Goal: Transaction & Acquisition: Purchase product/service

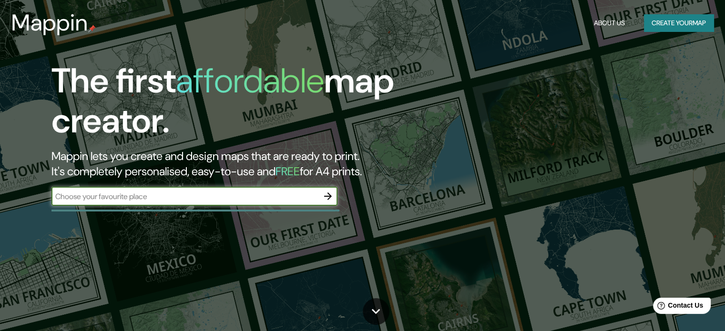
click at [168, 196] on input "text" at bounding box center [185, 196] width 267 height 11
click at [233, 200] on input "text" at bounding box center [185, 196] width 267 height 11
type input "g"
type input "san [PERSON_NAME] mazatepec"
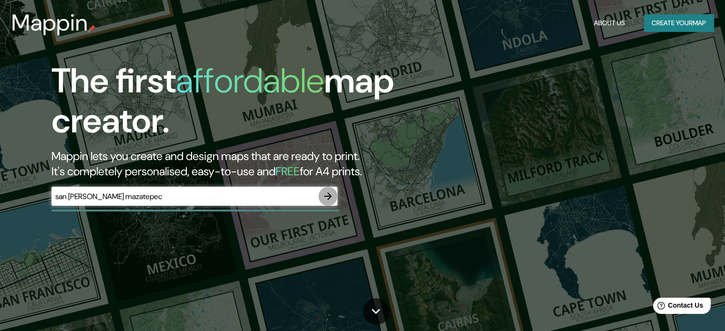
click at [326, 198] on icon "button" at bounding box center [327, 196] width 11 height 11
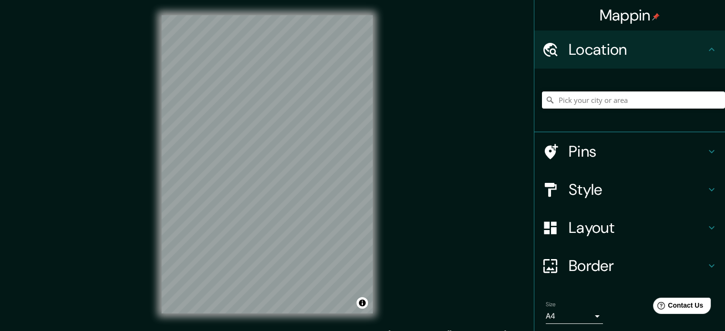
click at [565, 103] on input "Pick your city or area" at bounding box center [633, 100] width 183 height 17
click at [597, 101] on input "Pick your city or area" at bounding box center [633, 100] width 183 height 17
paste input "San [PERSON_NAME] Mazatepec"
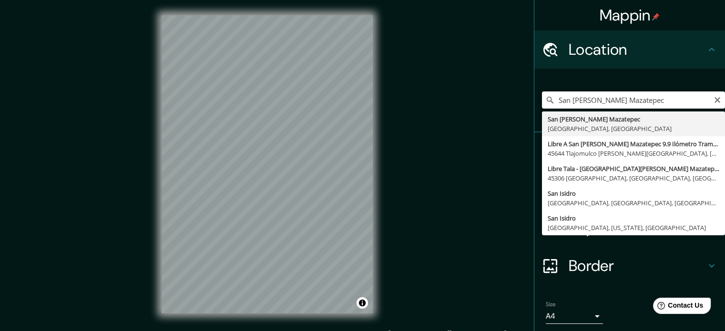
type input "[GEOGRAPHIC_DATA][PERSON_NAME], [GEOGRAPHIC_DATA], [GEOGRAPHIC_DATA]"
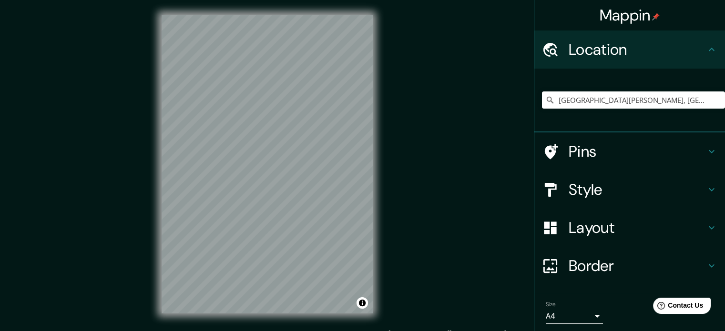
click at [580, 320] on body "Mappin Location [GEOGRAPHIC_DATA][PERSON_NAME], [GEOGRAPHIC_DATA], [GEOGRAPHIC_…" at bounding box center [362, 165] width 725 height 331
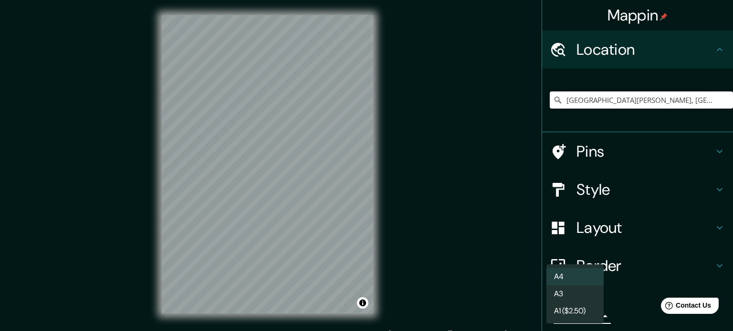
click at [575, 288] on li "A3" at bounding box center [574, 294] width 57 height 17
type input "a4"
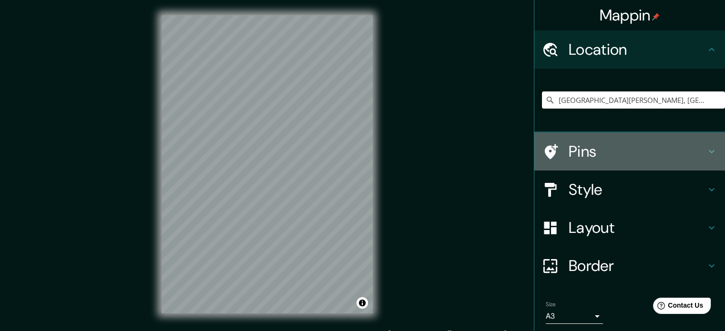
click at [601, 154] on h4 "Pins" at bounding box center [637, 151] width 137 height 19
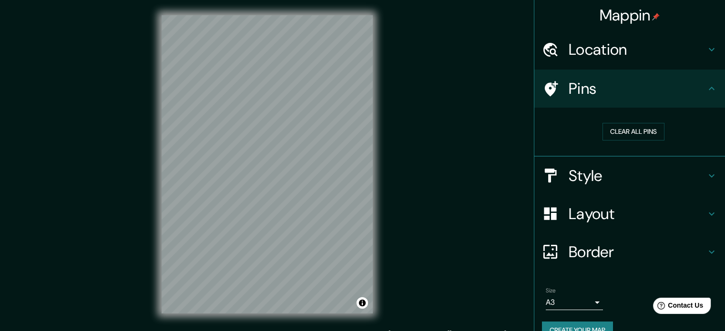
click at [616, 103] on div "Pins" at bounding box center [630, 89] width 191 height 38
click at [606, 181] on h4 "Style" at bounding box center [637, 175] width 137 height 19
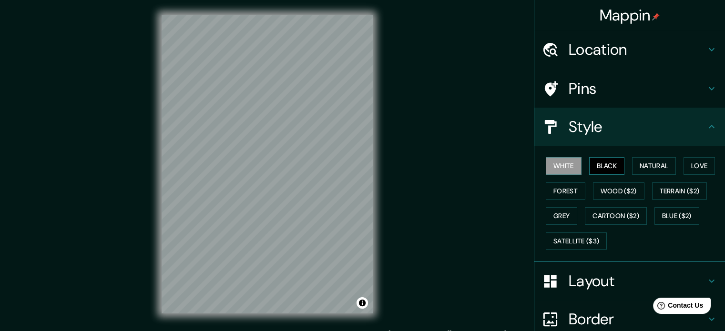
click at [603, 166] on button "Black" at bounding box center [607, 166] width 36 height 18
click at [559, 165] on button "White" at bounding box center [564, 166] width 36 height 18
click at [611, 134] on h4 "Style" at bounding box center [637, 126] width 137 height 19
click at [597, 276] on h4 "Layout" at bounding box center [637, 281] width 137 height 19
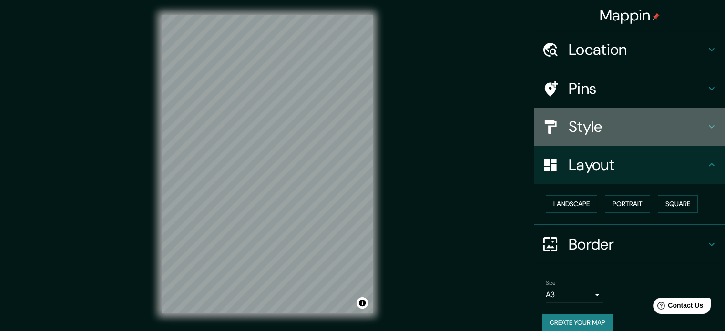
click at [582, 127] on h4 "Style" at bounding box center [637, 126] width 137 height 19
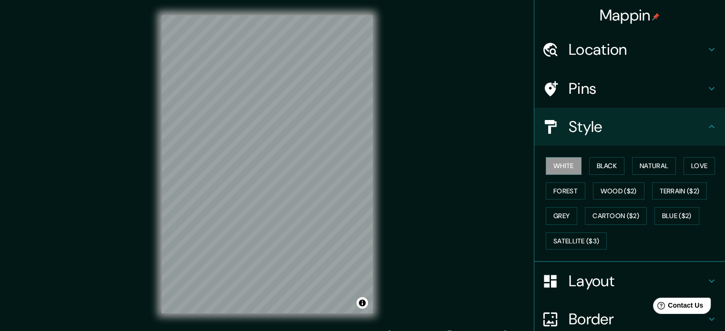
click at [589, 131] on h4 "Style" at bounding box center [637, 126] width 137 height 19
click at [552, 165] on button "White" at bounding box center [564, 166] width 36 height 18
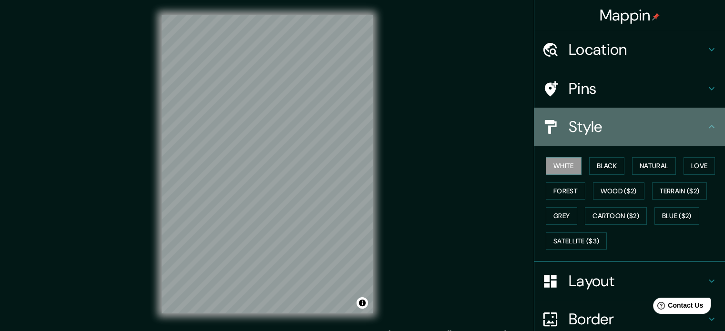
click at [582, 123] on h4 "Style" at bounding box center [637, 126] width 137 height 19
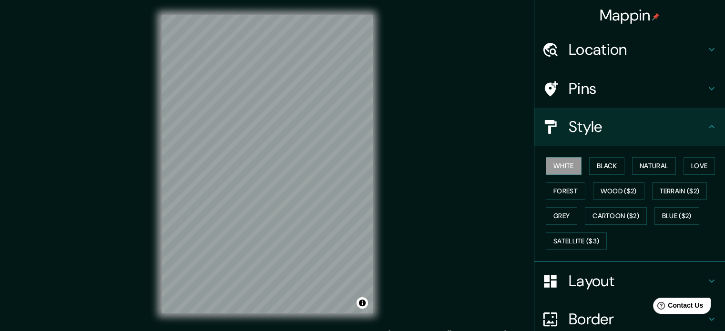
click at [597, 278] on h4 "Layout" at bounding box center [637, 281] width 137 height 19
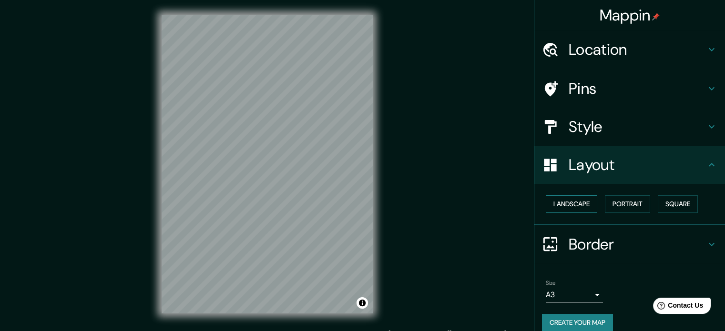
click at [567, 205] on button "Landscape" at bounding box center [572, 205] width 52 height 18
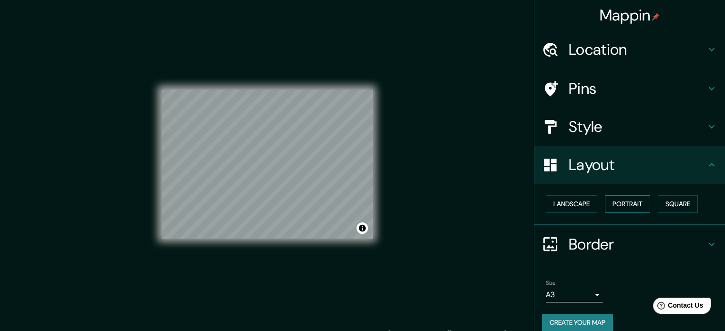
click at [605, 204] on button "Portrait" at bounding box center [627, 205] width 45 height 18
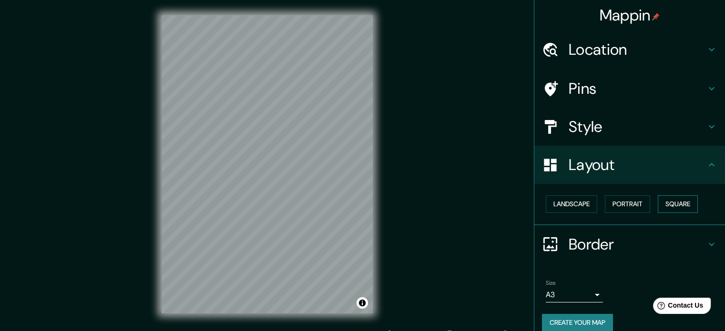
click at [658, 200] on button "Square" at bounding box center [678, 205] width 40 height 18
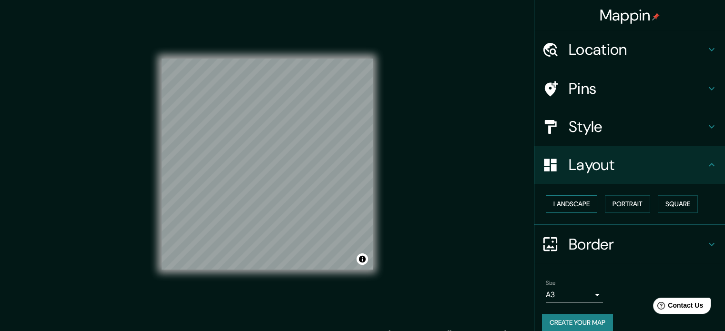
click at [576, 204] on button "Landscape" at bounding box center [572, 205] width 52 height 18
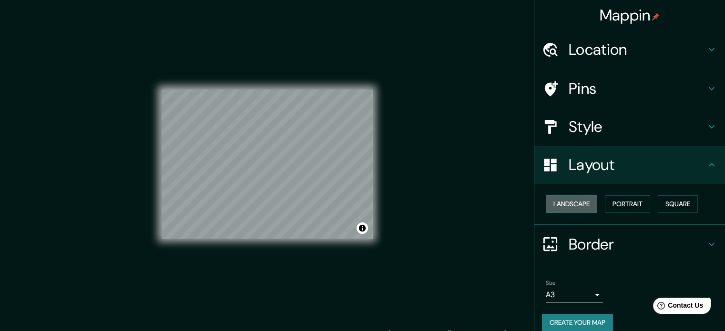
click at [576, 204] on button "Landscape" at bounding box center [572, 205] width 52 height 18
click at [577, 164] on h4 "Layout" at bounding box center [637, 164] width 137 height 19
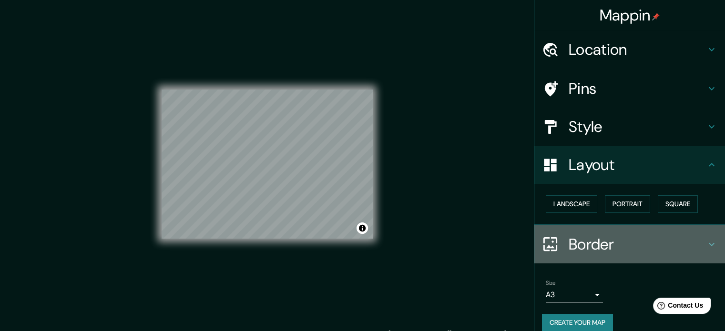
click at [588, 244] on h4 "Border" at bounding box center [637, 244] width 137 height 19
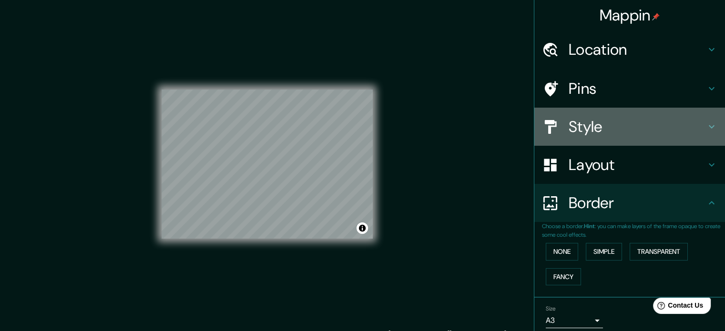
click at [579, 127] on h4 "Style" at bounding box center [637, 126] width 137 height 19
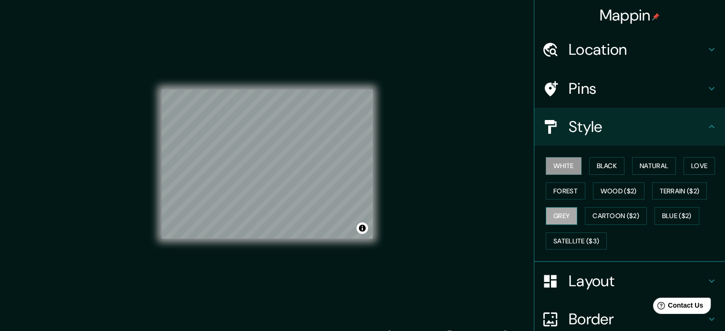
click at [561, 215] on button "Grey" at bounding box center [561, 216] width 31 height 18
click at [606, 168] on button "Black" at bounding box center [607, 166] width 36 height 18
click at [565, 167] on button "White" at bounding box center [564, 166] width 36 height 18
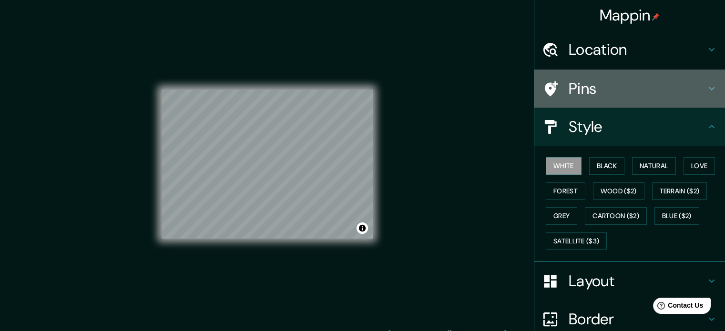
click at [607, 96] on h4 "Pins" at bounding box center [637, 88] width 137 height 19
